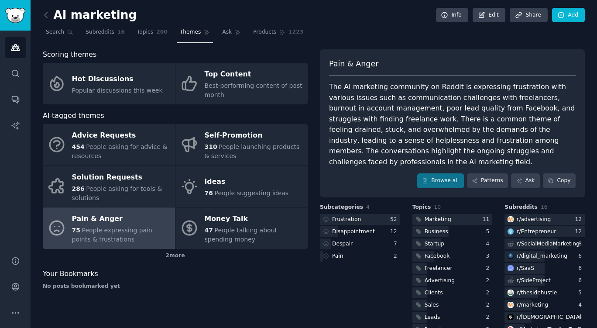
click at [49, 19] on icon at bounding box center [45, 14] width 9 height 9
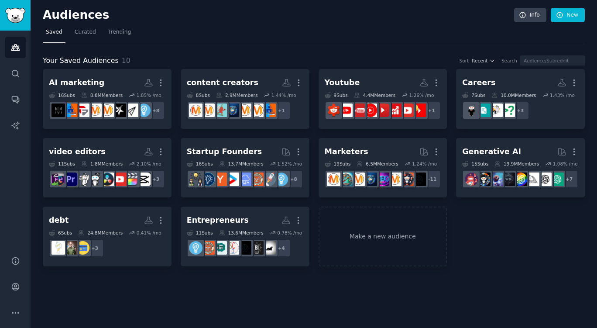
click at [109, 83] on h2 "AI marketing Custom Audience More" at bounding box center [107, 82] width 116 height 15
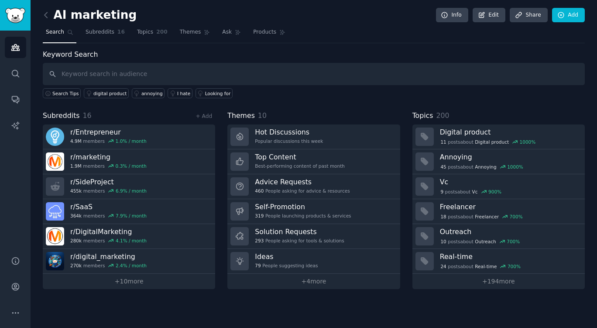
click at [257, 138] on div "Popular discussions this week" at bounding box center [289, 141] width 68 height 6
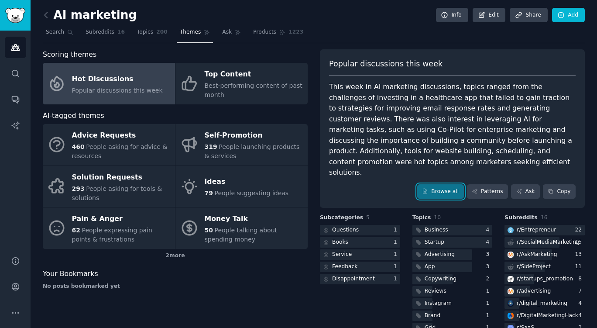
click at [440, 184] on link "Browse all" at bounding box center [440, 191] width 47 height 15
